Goal: Task Accomplishment & Management: Manage account settings

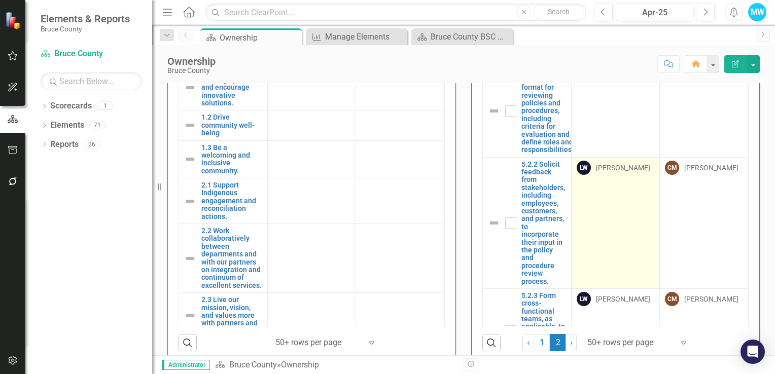
scroll to position [51, 0]
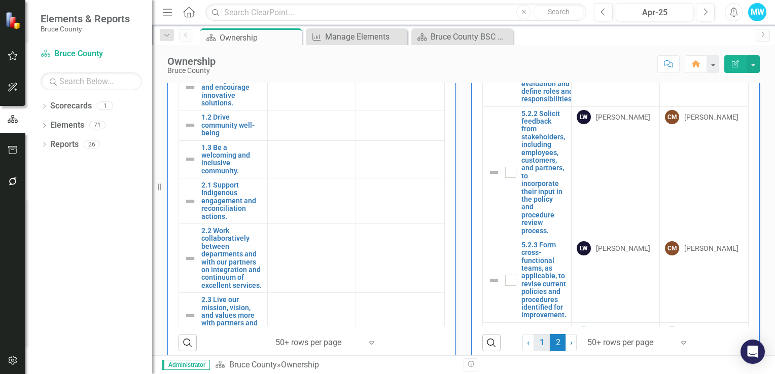
click at [536, 345] on link "1" at bounding box center [541, 342] width 16 height 17
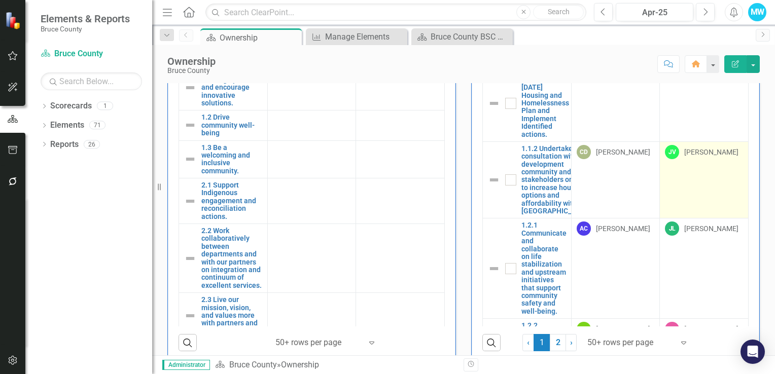
checkbox input "true"
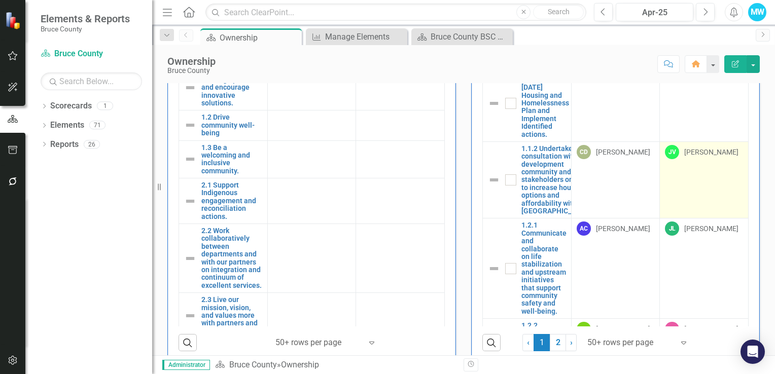
checkbox input "true"
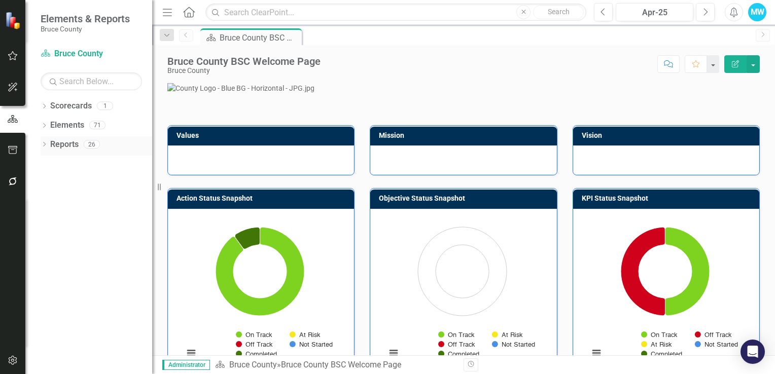
click at [48, 144] on div "Dropdown Reports 26" at bounding box center [97, 145] width 112 height 19
click at [43, 144] on icon "Dropdown" at bounding box center [44, 145] width 7 height 6
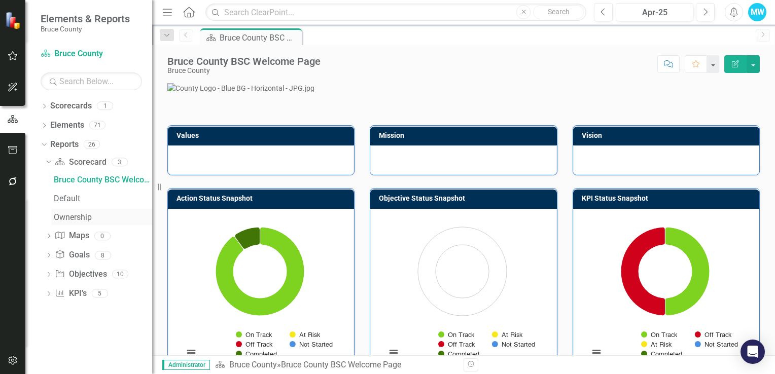
click at [83, 219] on div "Ownership" at bounding box center [103, 217] width 98 height 9
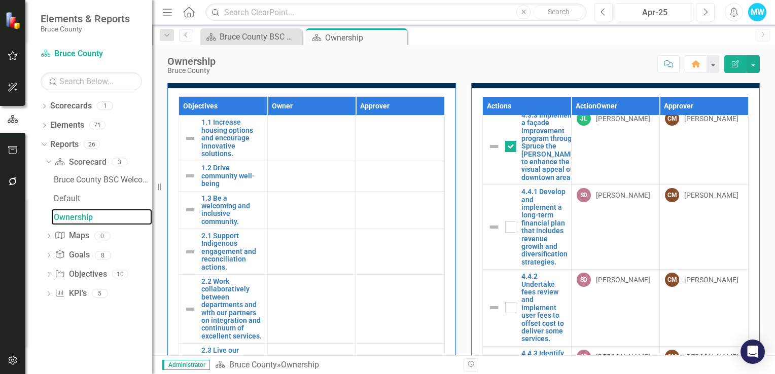
scroll to position [2991, 0]
